Goal: Information Seeking & Learning: Learn about a topic

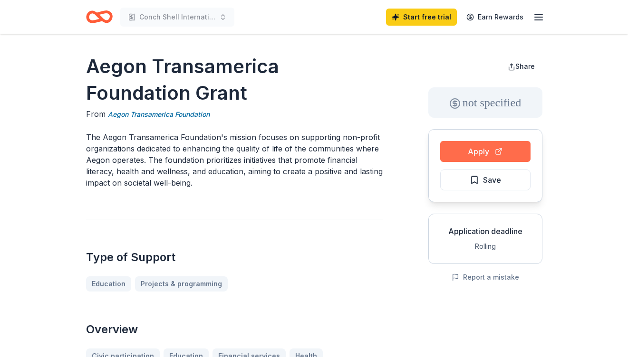
click at [463, 150] on button "Apply" at bounding box center [485, 151] width 90 height 21
click at [188, 112] on link "Aegon Transamerica Foundation" at bounding box center [159, 114] width 102 height 11
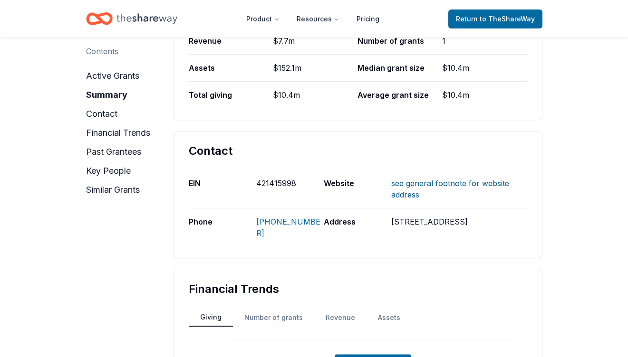
scroll to position [382, 0]
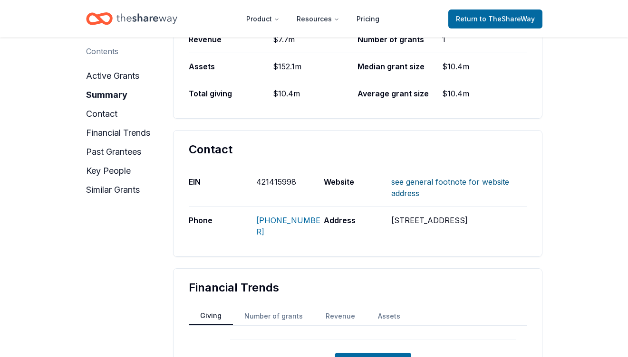
click at [414, 180] on link "SEE GENERAL FOOTNOTE FOR WEBSITE ADDRESS" at bounding box center [450, 188] width 118 height 36
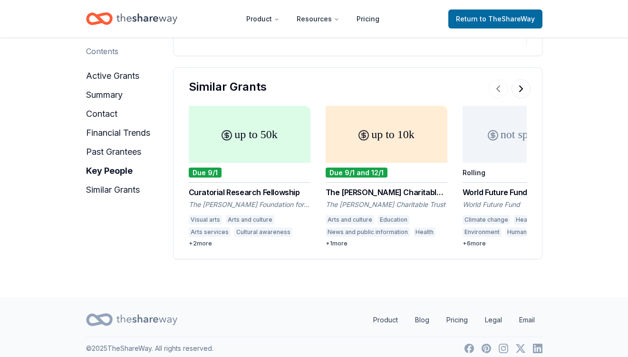
scroll to position [1657, 0]
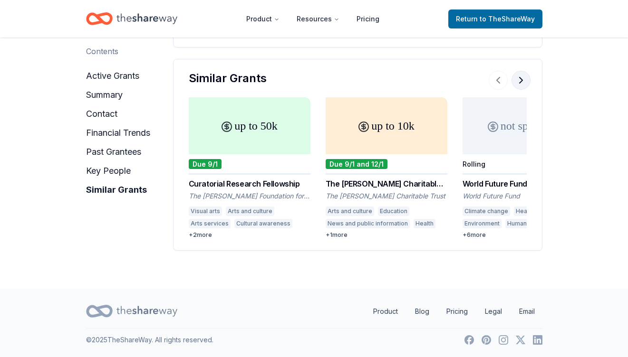
click at [520, 79] on button at bounding box center [520, 80] width 19 height 19
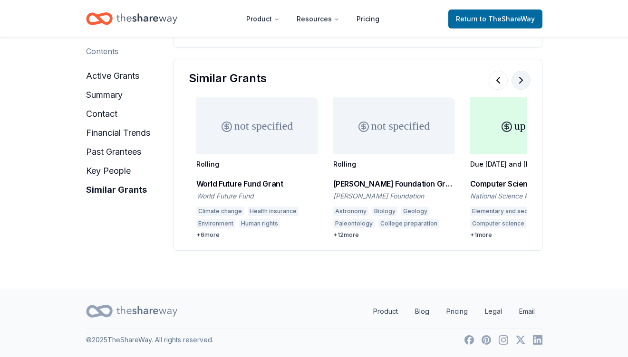
scroll to position [0, 274]
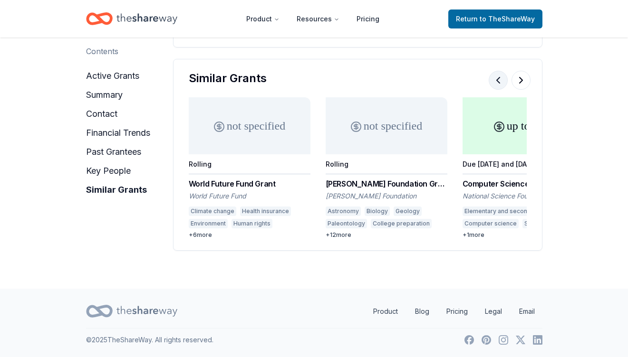
click at [497, 79] on button at bounding box center [497, 80] width 19 height 19
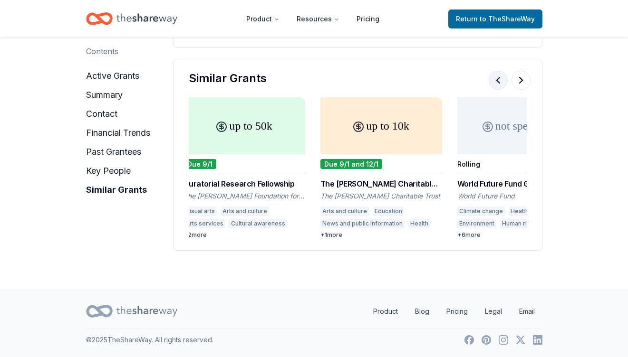
scroll to position [0, 0]
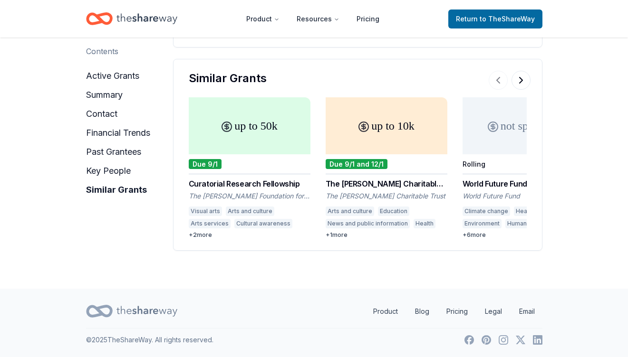
click at [401, 138] on div "up to 10k" at bounding box center [386, 125] width 122 height 57
click at [520, 80] on button at bounding box center [520, 80] width 19 height 19
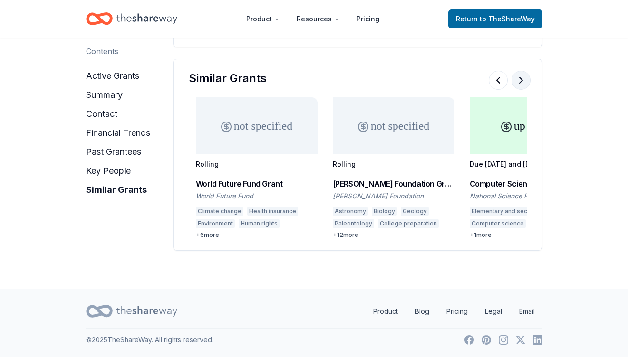
scroll to position [0, 274]
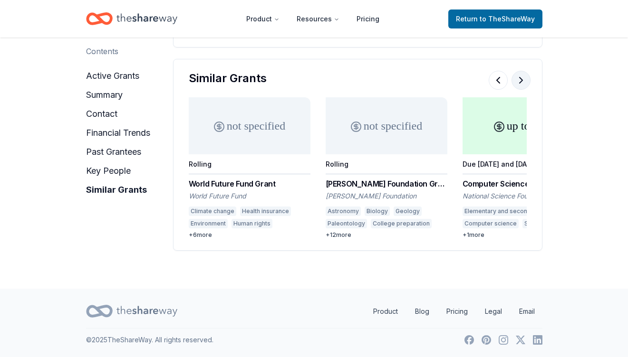
click at [521, 79] on button at bounding box center [520, 80] width 19 height 19
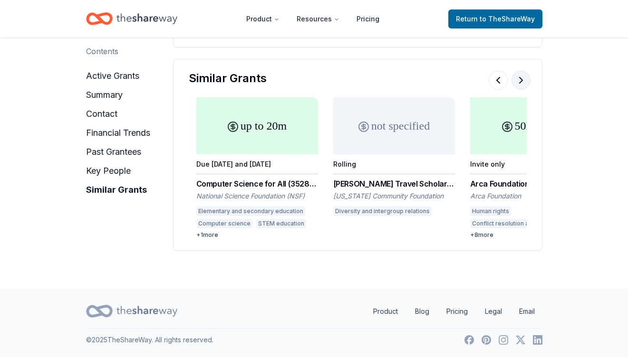
scroll to position [0, 547]
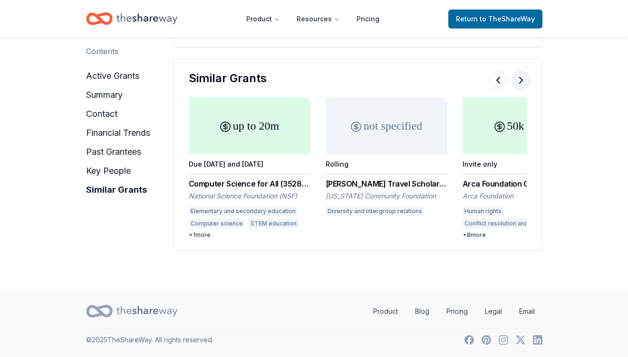
click at [521, 79] on button at bounding box center [520, 80] width 19 height 19
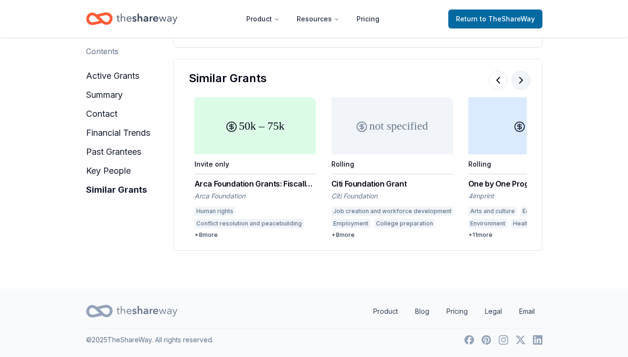
scroll to position [0, 821]
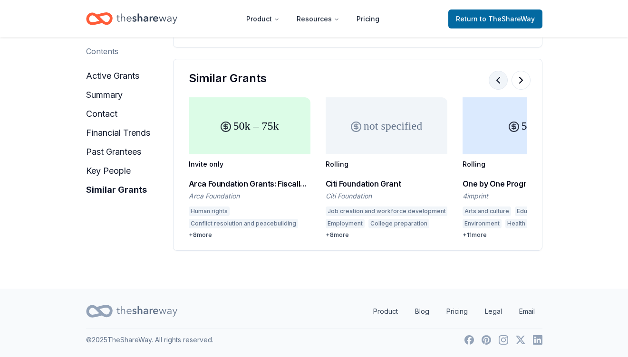
click at [500, 80] on button at bounding box center [497, 80] width 19 height 19
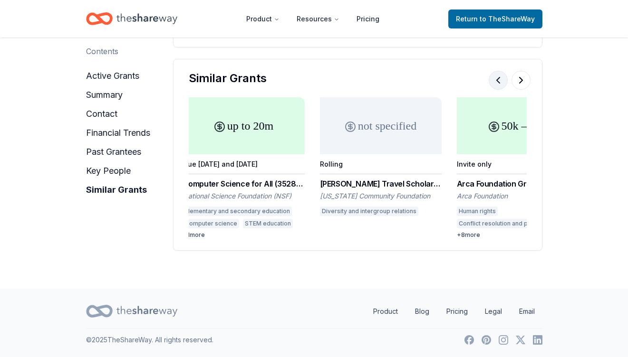
scroll to position [0, 547]
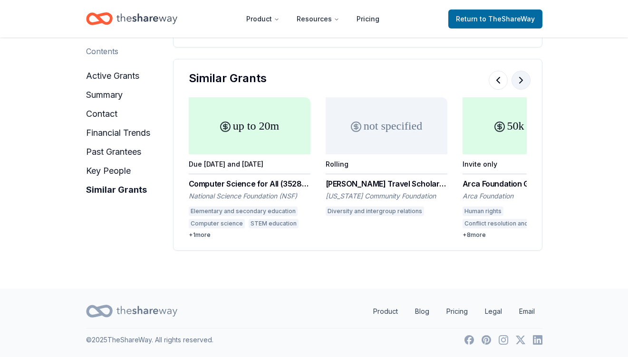
click at [519, 81] on button at bounding box center [520, 80] width 19 height 19
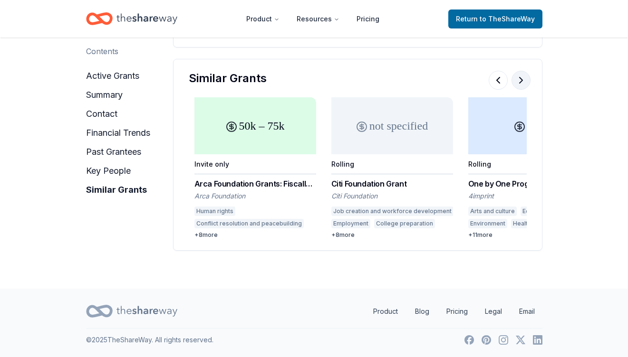
scroll to position [0, 821]
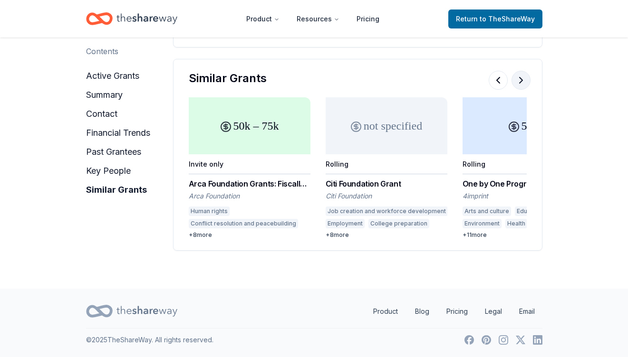
click at [519, 81] on button at bounding box center [520, 80] width 19 height 19
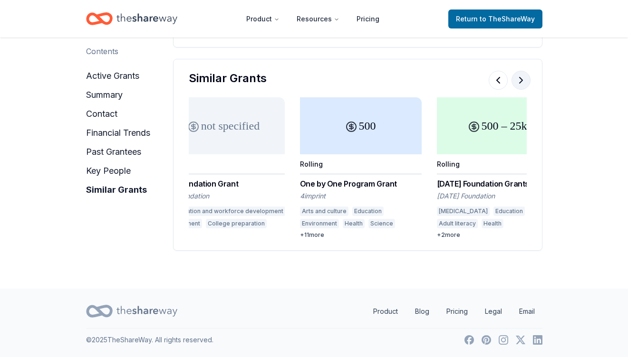
scroll to position [0, 1017]
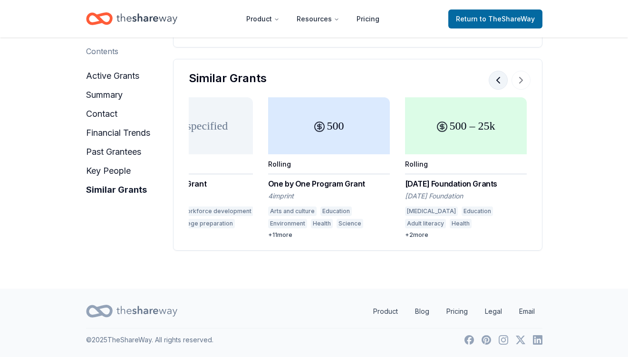
click at [498, 82] on button at bounding box center [497, 80] width 19 height 19
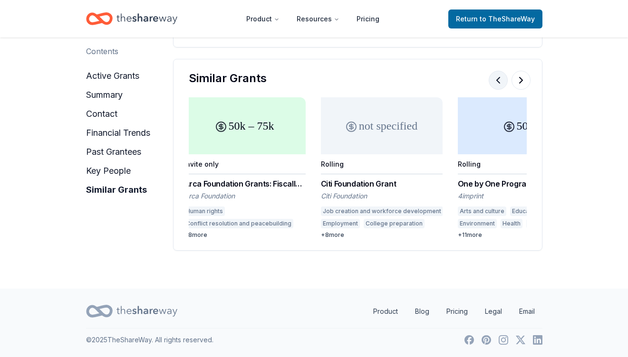
scroll to position [0, 821]
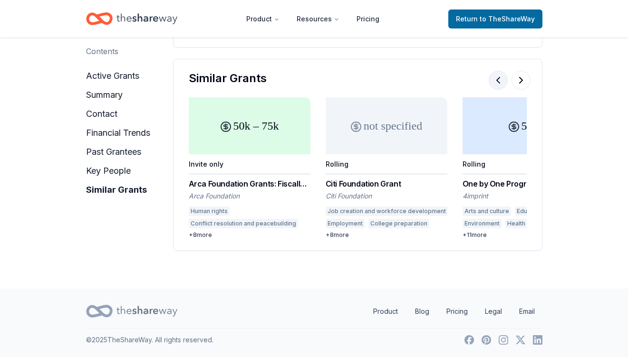
click at [498, 82] on button at bounding box center [497, 80] width 19 height 19
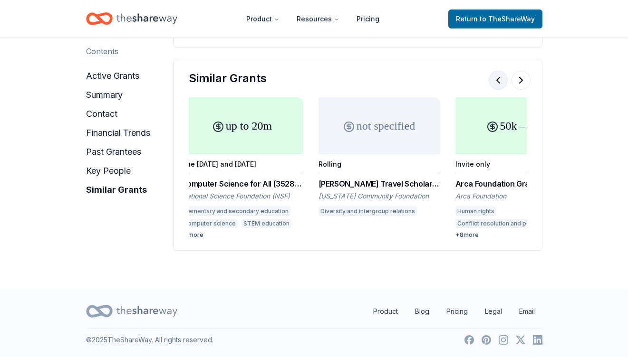
scroll to position [0, 547]
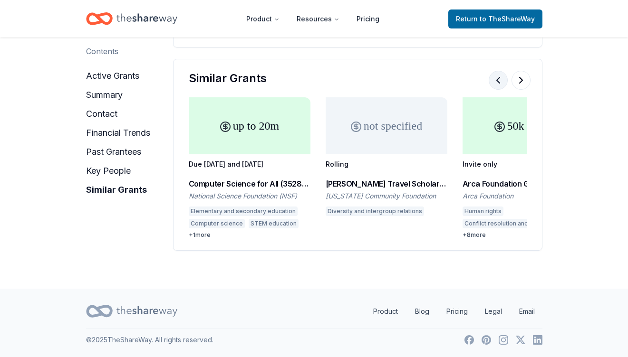
click at [498, 82] on button at bounding box center [497, 80] width 19 height 19
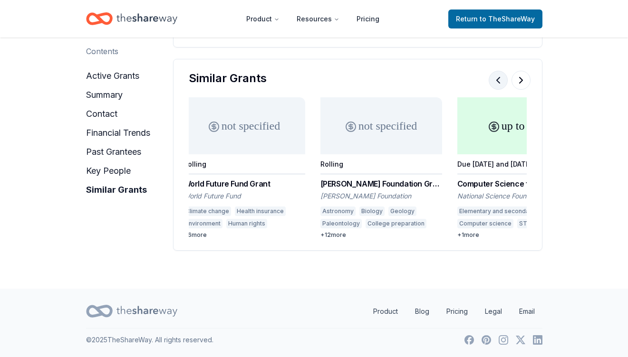
scroll to position [0, 274]
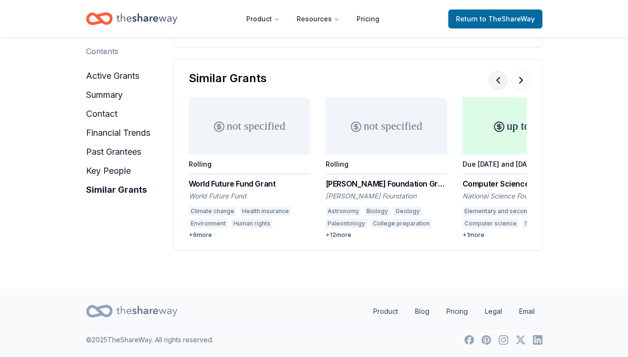
click at [498, 82] on button at bounding box center [497, 80] width 19 height 19
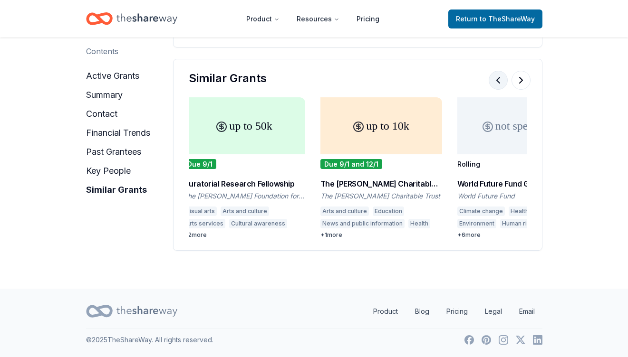
scroll to position [0, 0]
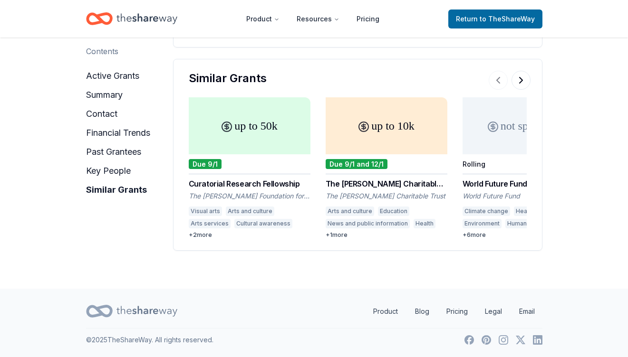
click at [497, 83] on div at bounding box center [509, 80] width 42 height 19
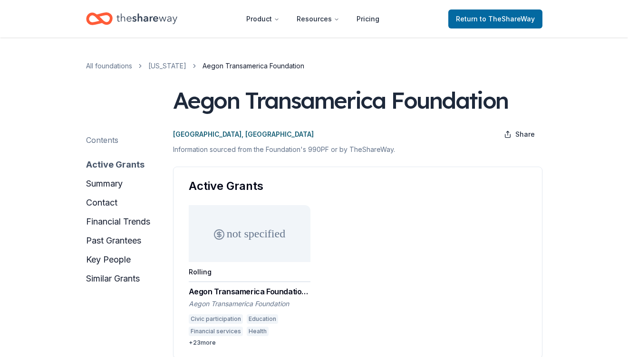
click at [114, 163] on button "active grants" at bounding box center [115, 164] width 58 height 15
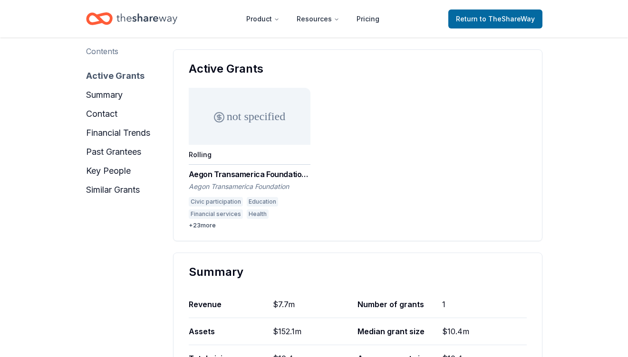
scroll to position [119, 0]
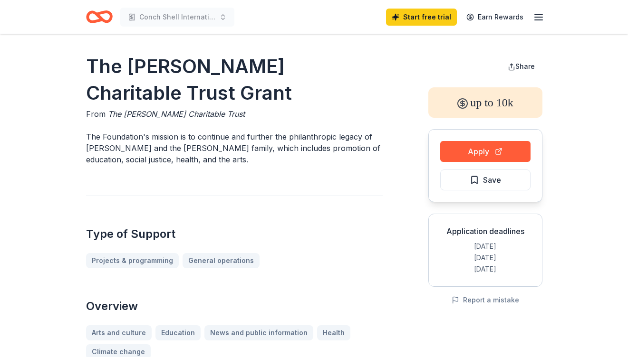
drag, startPoint x: 147, startPoint y: 95, endPoint x: 81, endPoint y: 69, distance: 71.0
click at [96, 67] on h1 "The [PERSON_NAME] Charitable Trust Grant" at bounding box center [234, 79] width 296 height 53
drag, startPoint x: 136, startPoint y: 96, endPoint x: 95, endPoint y: 74, distance: 47.0
click at [94, 74] on h1 "The [PERSON_NAME] Charitable Trust Grant" at bounding box center [234, 79] width 296 height 53
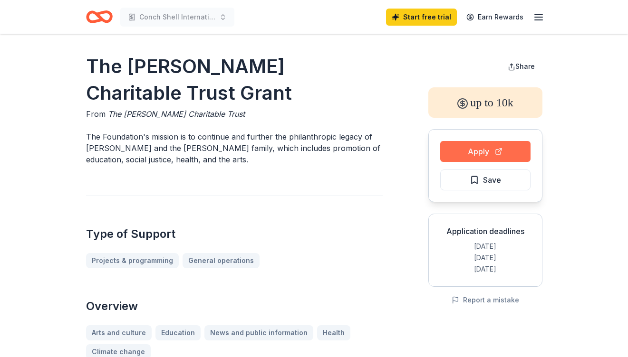
click at [475, 152] on button "Apply" at bounding box center [485, 151] width 90 height 21
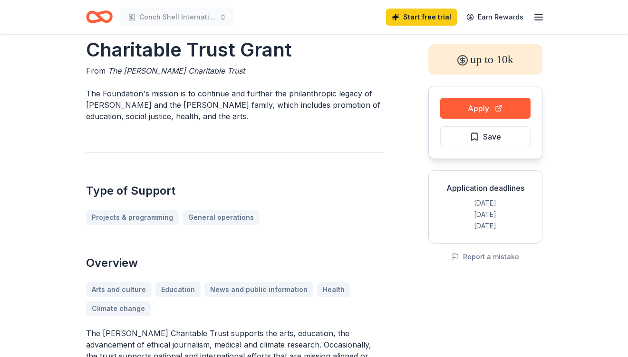
scroll to position [60, 0]
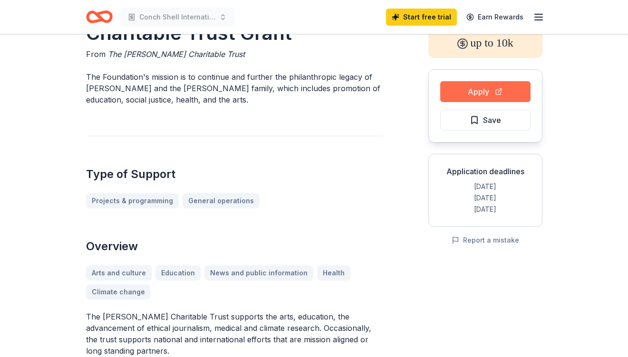
click at [472, 90] on button "Apply" at bounding box center [485, 91] width 90 height 21
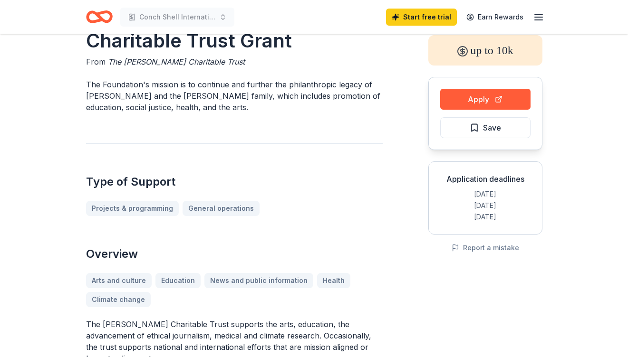
scroll to position [44, 0]
